Goal: Task Accomplishment & Management: Manage account settings

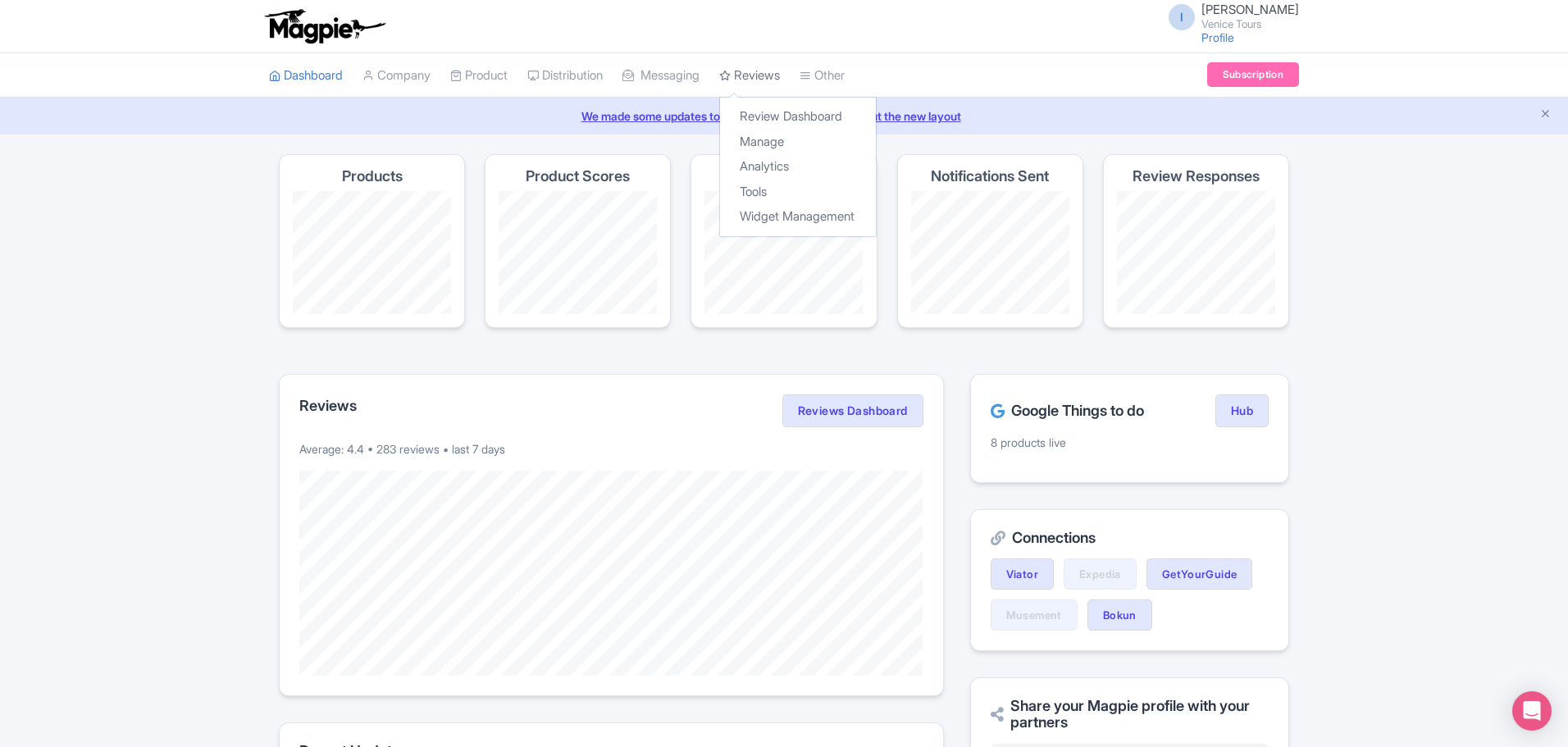
click at [767, 69] on link "Reviews" at bounding box center [749, 76] width 60 height 45
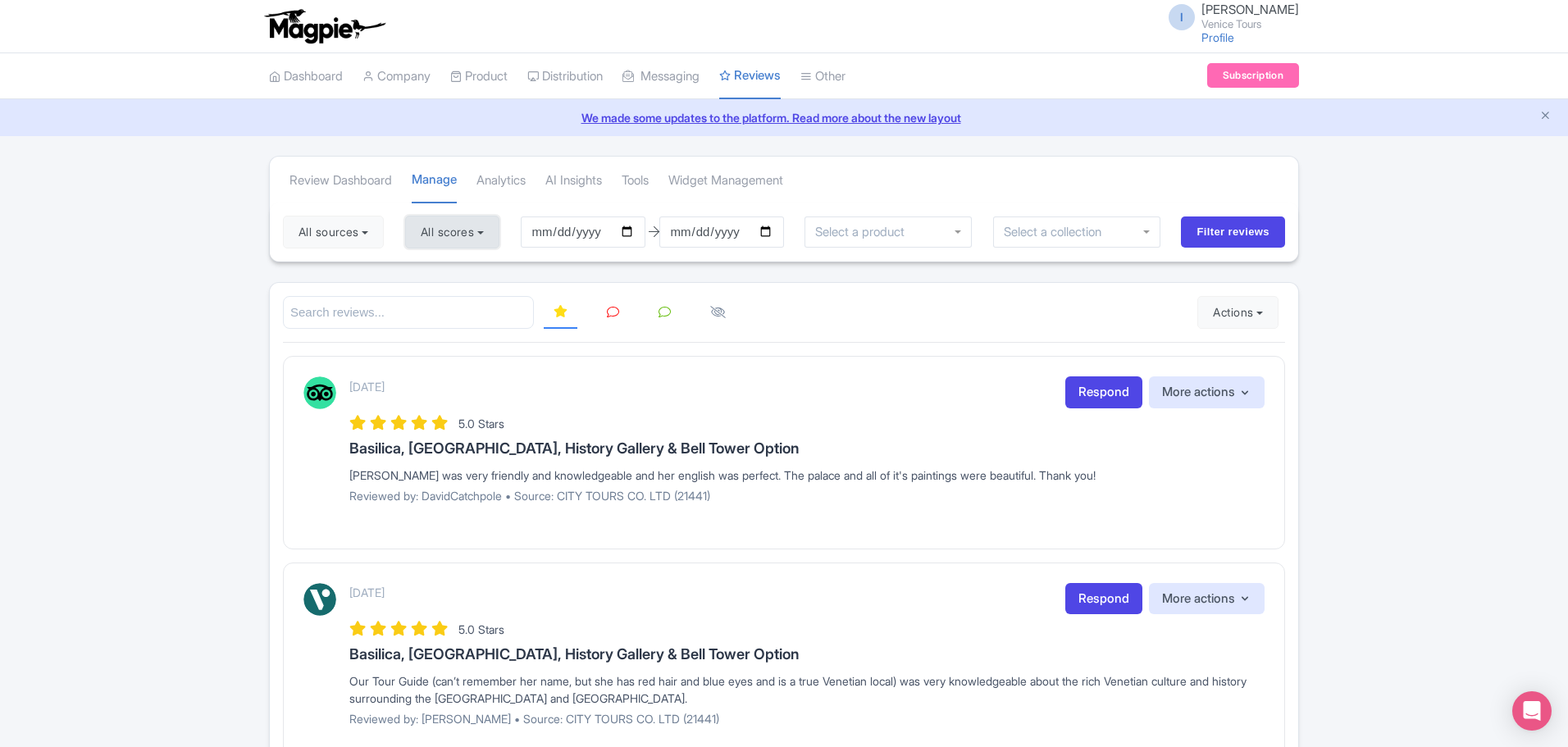
click at [470, 241] on button "All scores" at bounding box center [451, 232] width 94 height 33
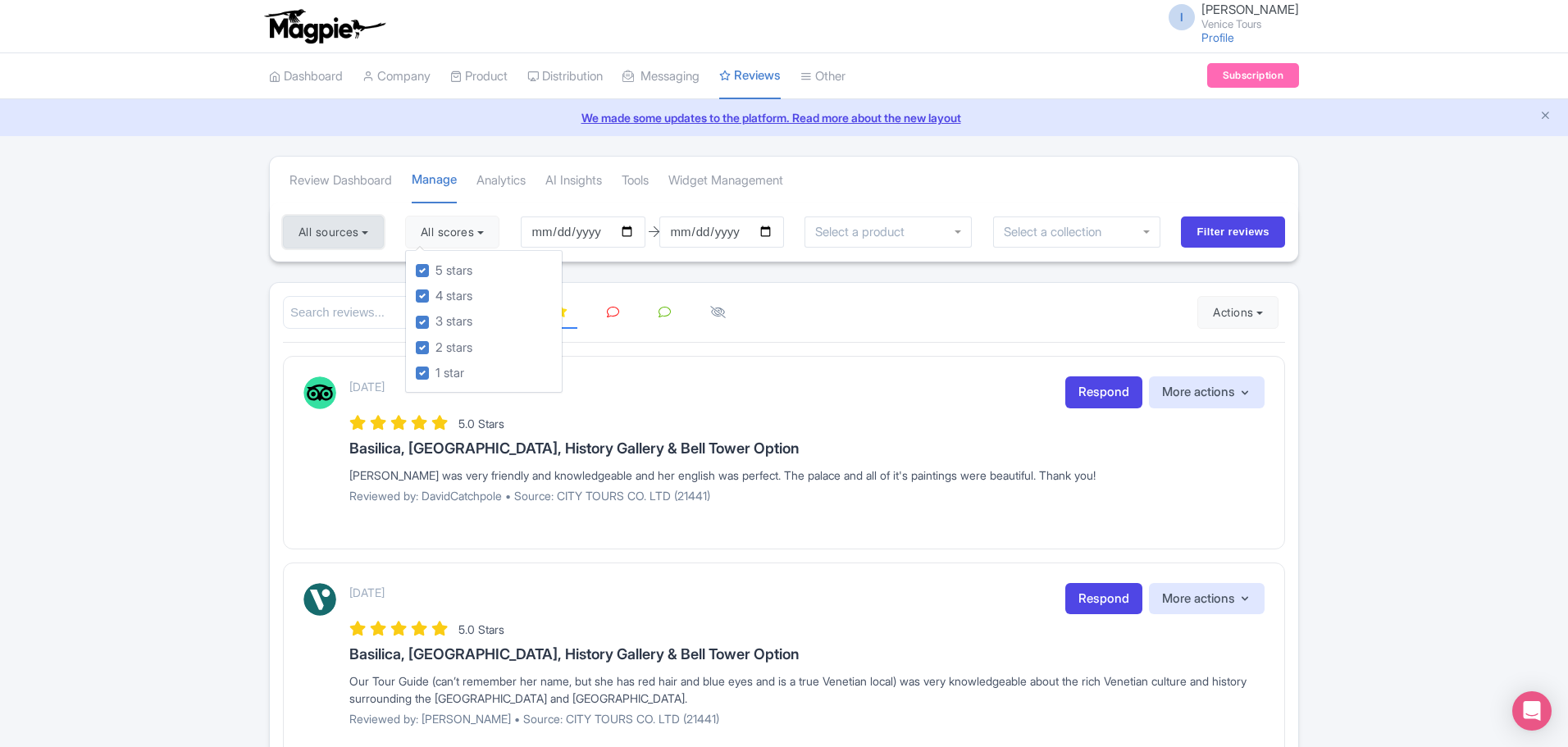
click at [378, 235] on button "All sources" at bounding box center [333, 232] width 101 height 33
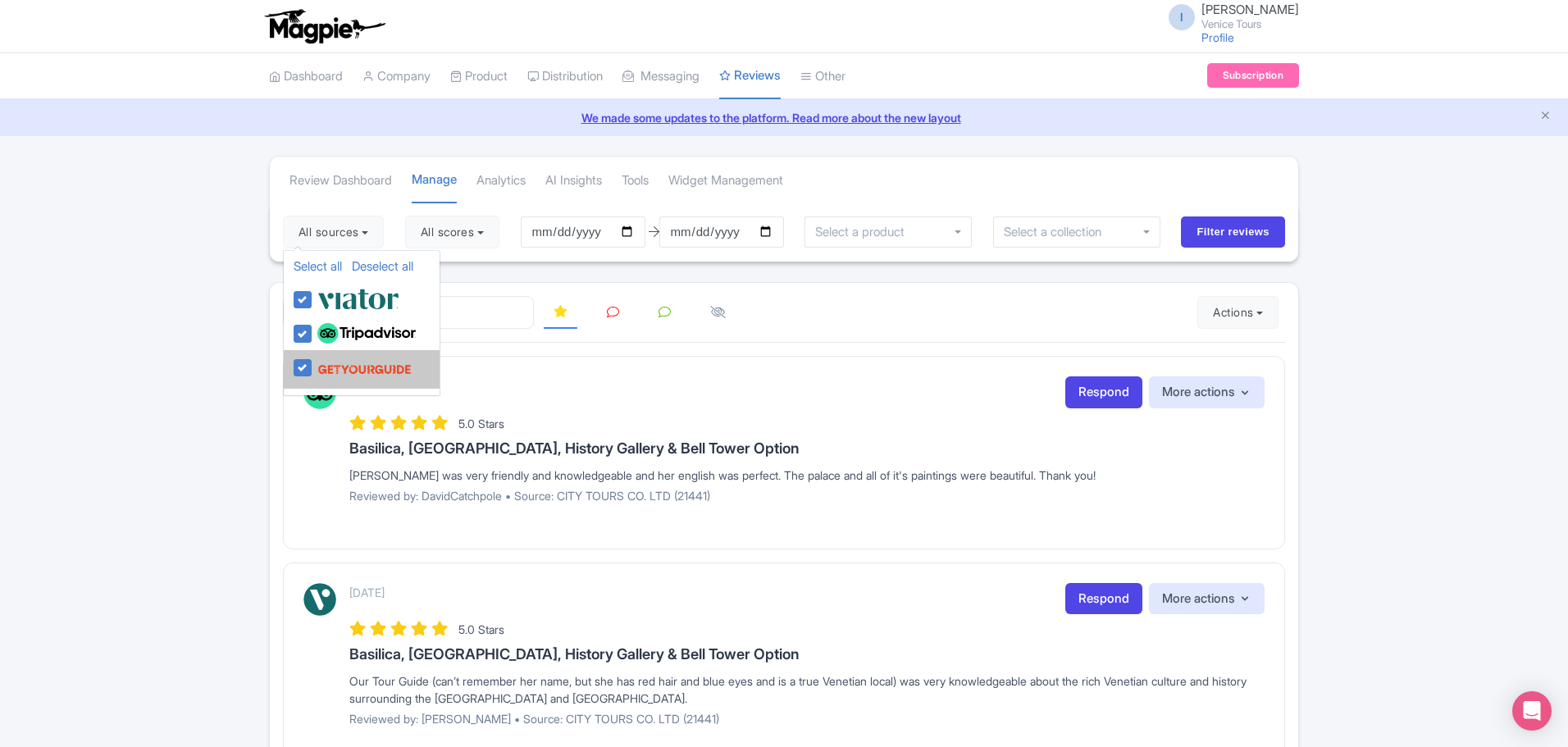
click at [356, 371] on img at bounding box center [364, 369] width 94 height 31
click at [324, 364] on input "checkbox" at bounding box center [318, 359] width 10 height 10
checkbox input "false"
click at [293, 332] on li "Select all Deselect all CITY TOURS CO. LTD" at bounding box center [362, 334] width 156 height 35
click at [313, 305] on label at bounding box center [356, 298] width 86 height 27
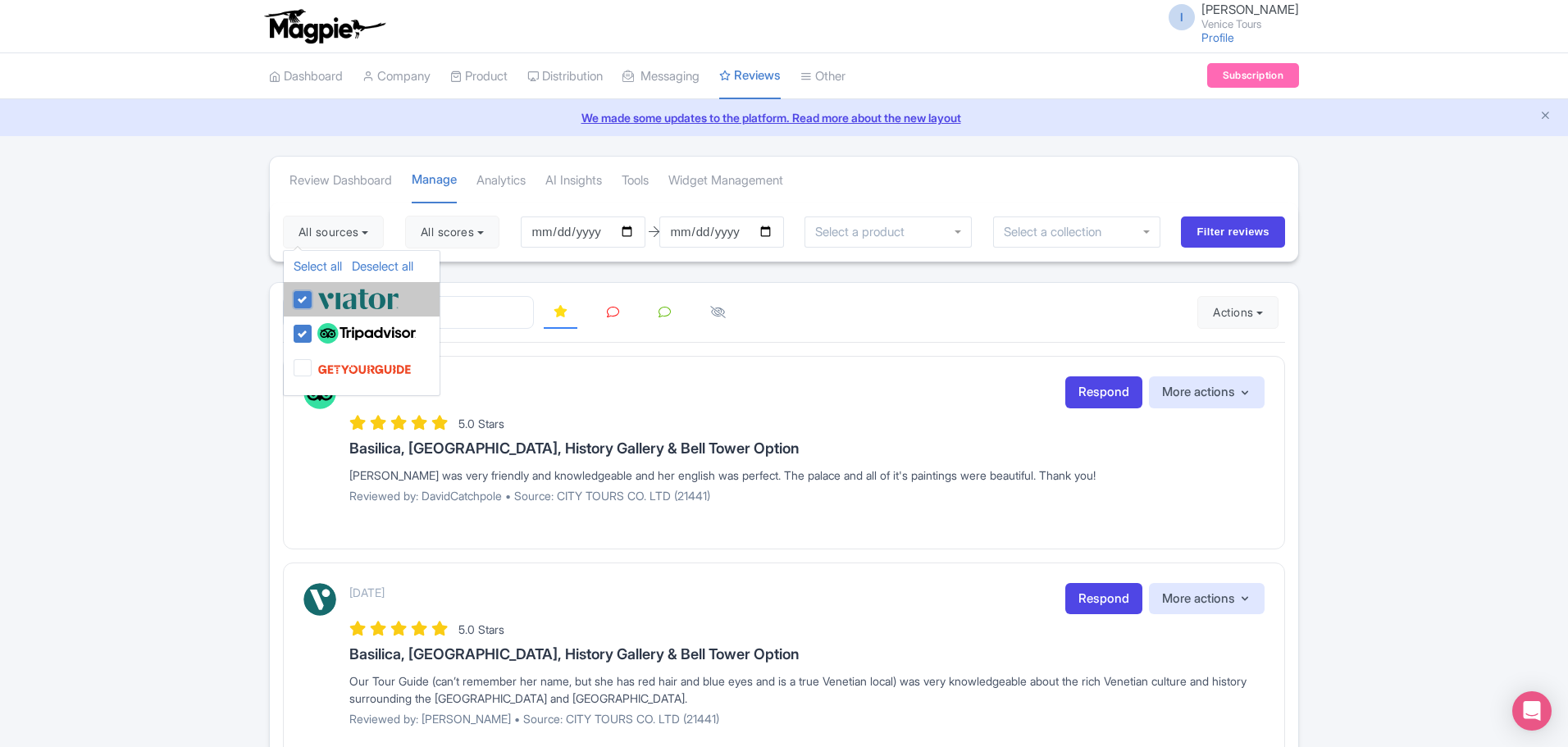
click at [313, 296] on input "checkbox" at bounding box center [318, 291] width 10 height 10
checkbox input "false"
click at [313, 367] on label at bounding box center [362, 369] width 98 height 31
click at [313, 364] on input "checkbox" at bounding box center [318, 359] width 10 height 10
checkbox input "true"
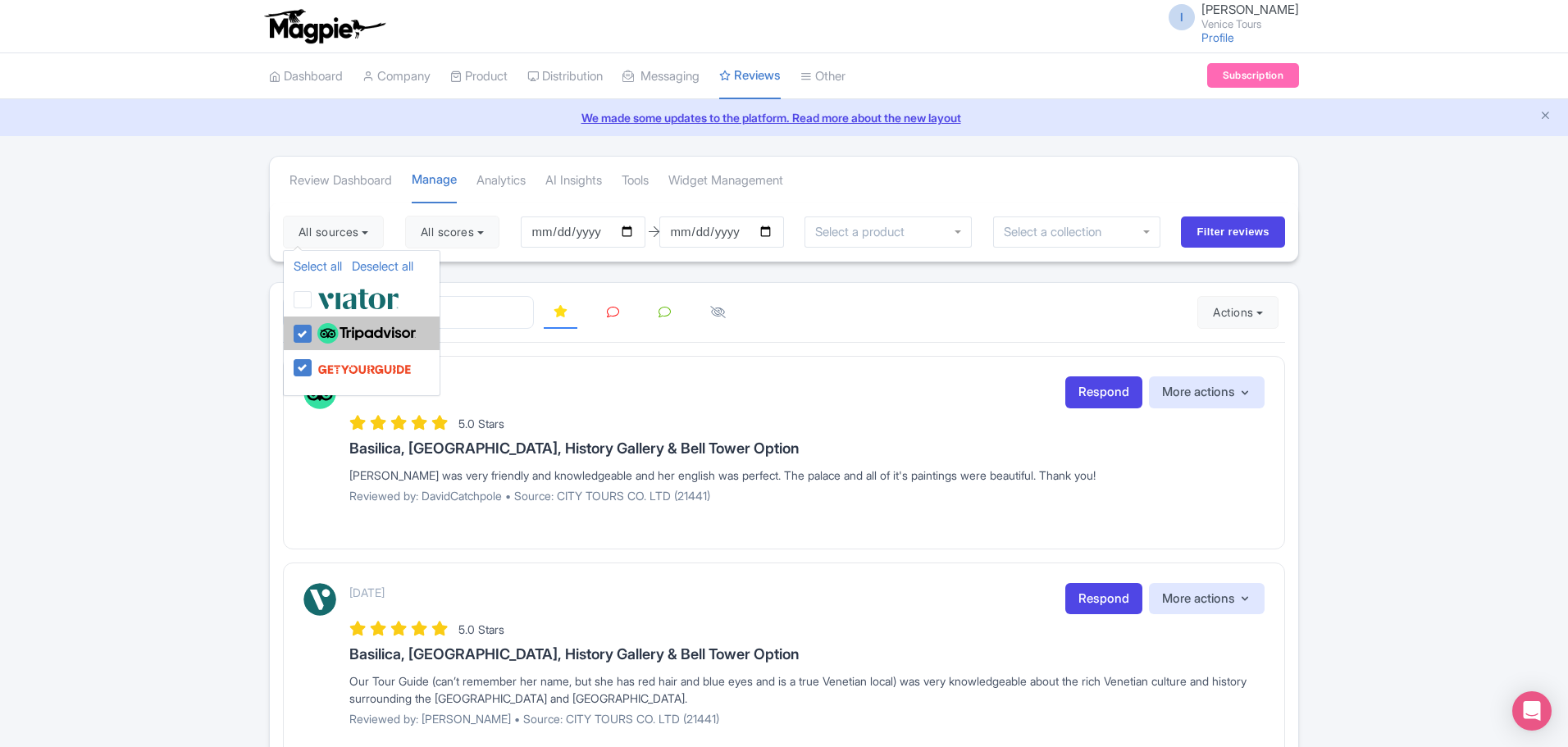
click at [313, 331] on label at bounding box center [364, 334] width 103 height 28
click at [313, 330] on input "checkbox" at bounding box center [318, 325] width 10 height 10
checkbox input "false"
click at [1207, 229] on input "Filter reviews" at bounding box center [1232, 232] width 104 height 31
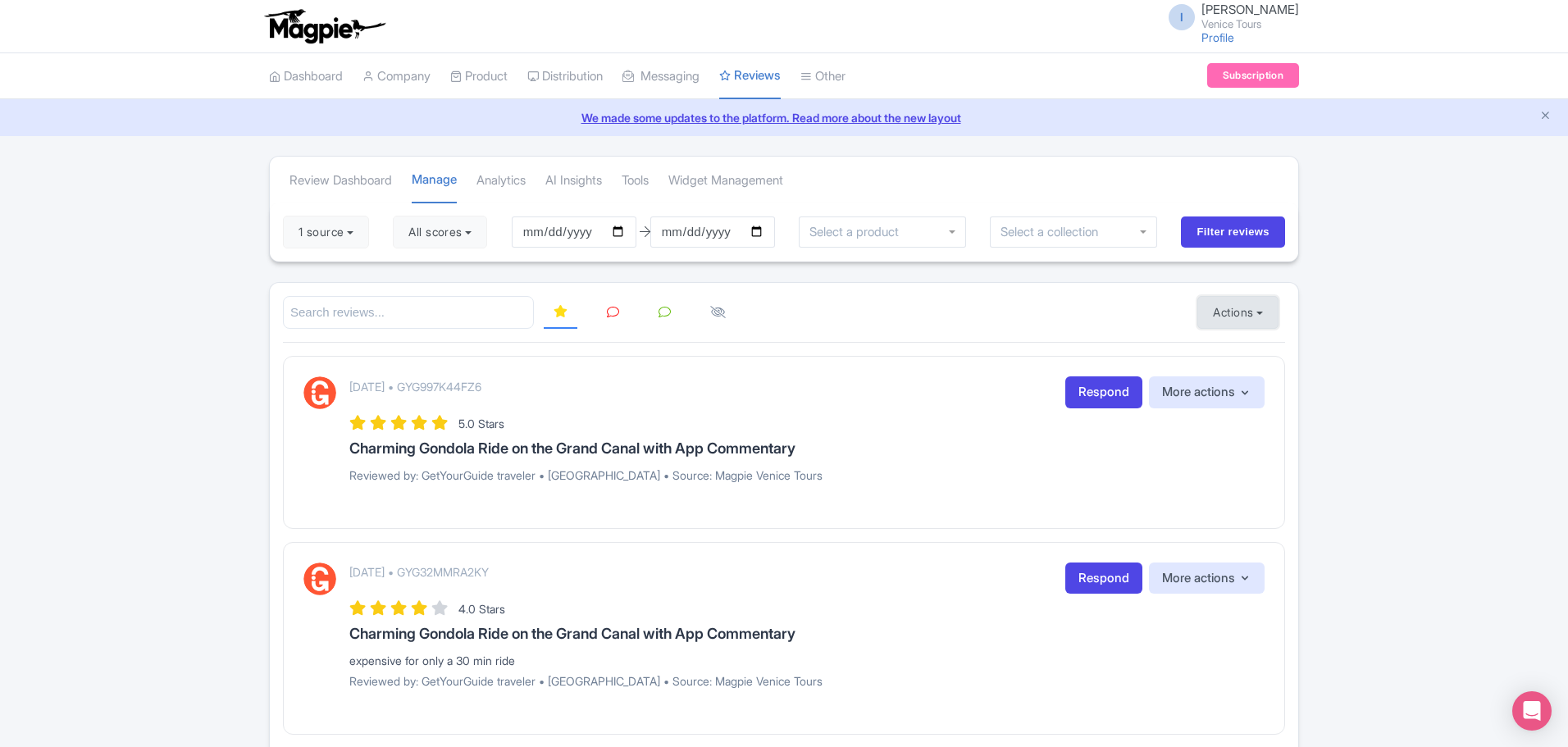
click at [1260, 305] on button "Actions" at bounding box center [1237, 312] width 81 height 33
click at [1257, 463] on div "August 29, 2025 • GYG997K44FZ6 Respond More actions Hide from this page Hide fr…" at bounding box center [807, 435] width 915 height 118
click at [1243, 396] on icon "button" at bounding box center [1244, 392] width 13 height 13
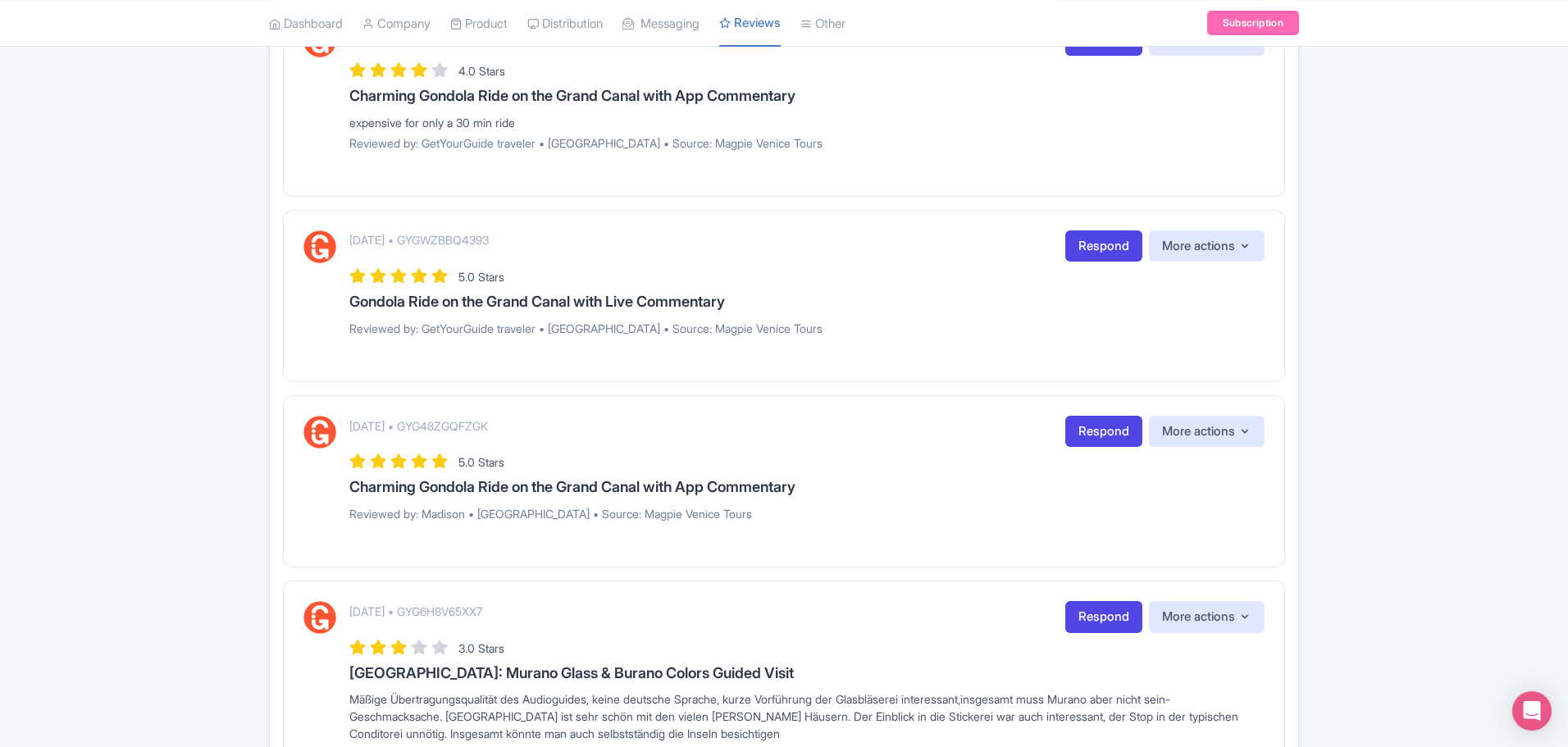
scroll to position [738, 0]
